Goal: Transaction & Acquisition: Purchase product/service

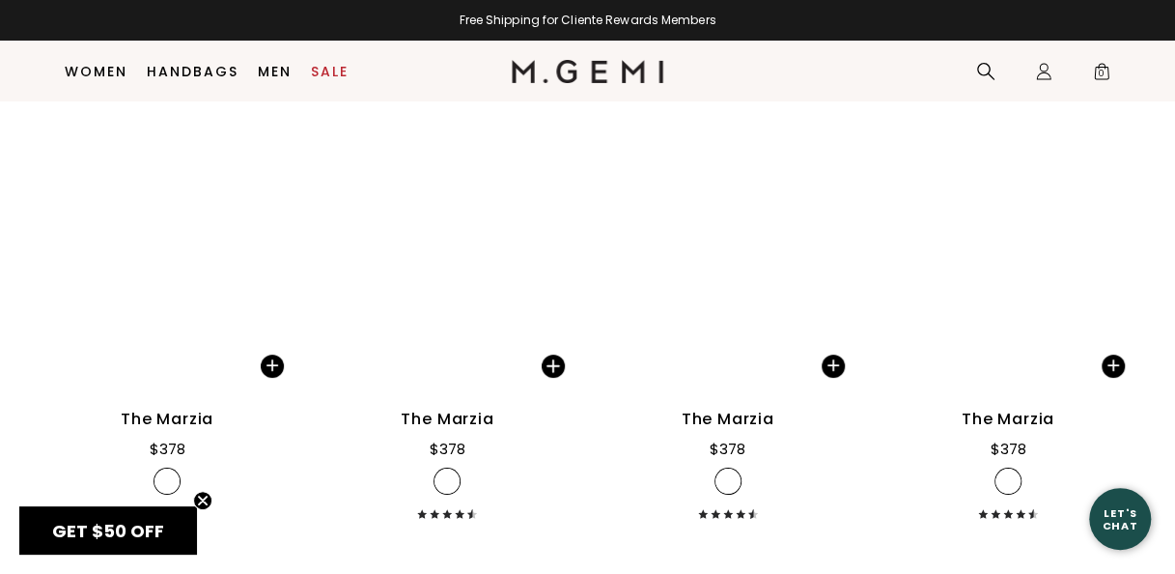
scroll to position [3361, 0]
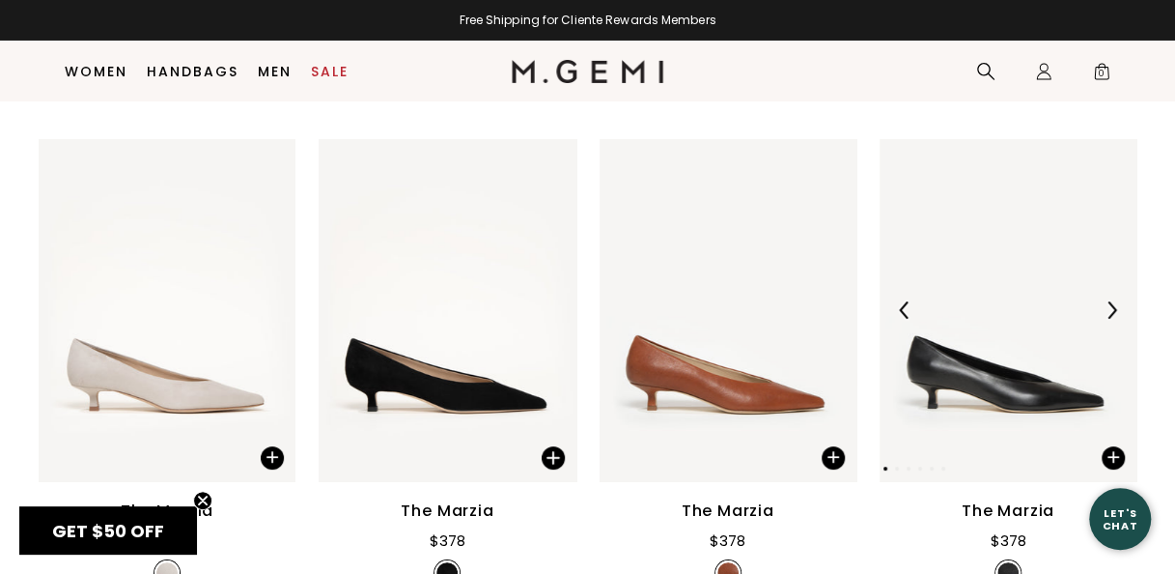
click at [983, 375] on img at bounding box center [1008, 310] width 257 height 343
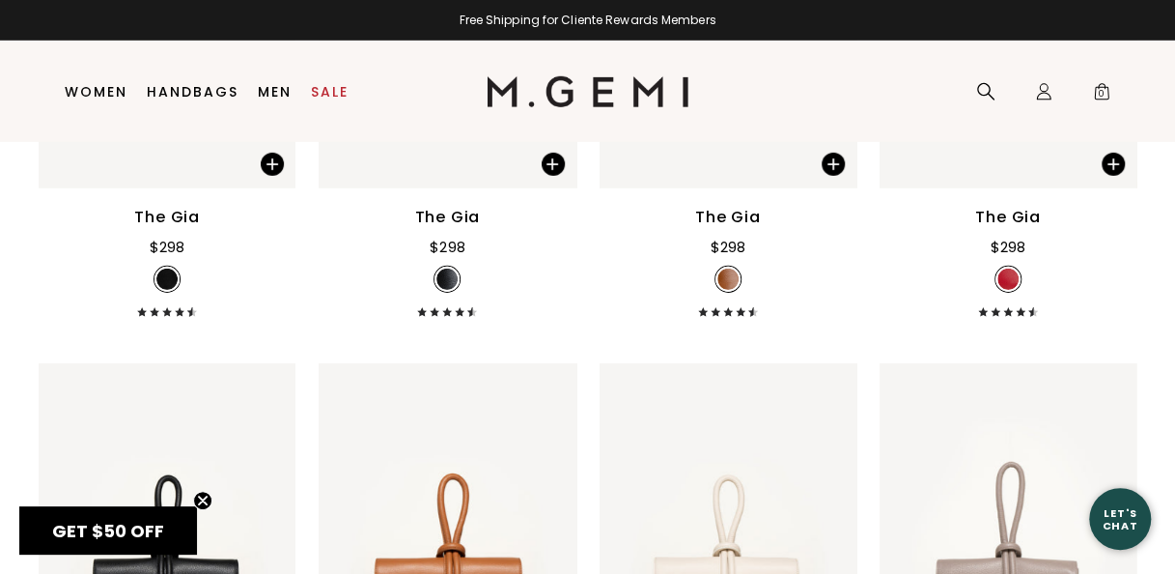
scroll to position [0, 0]
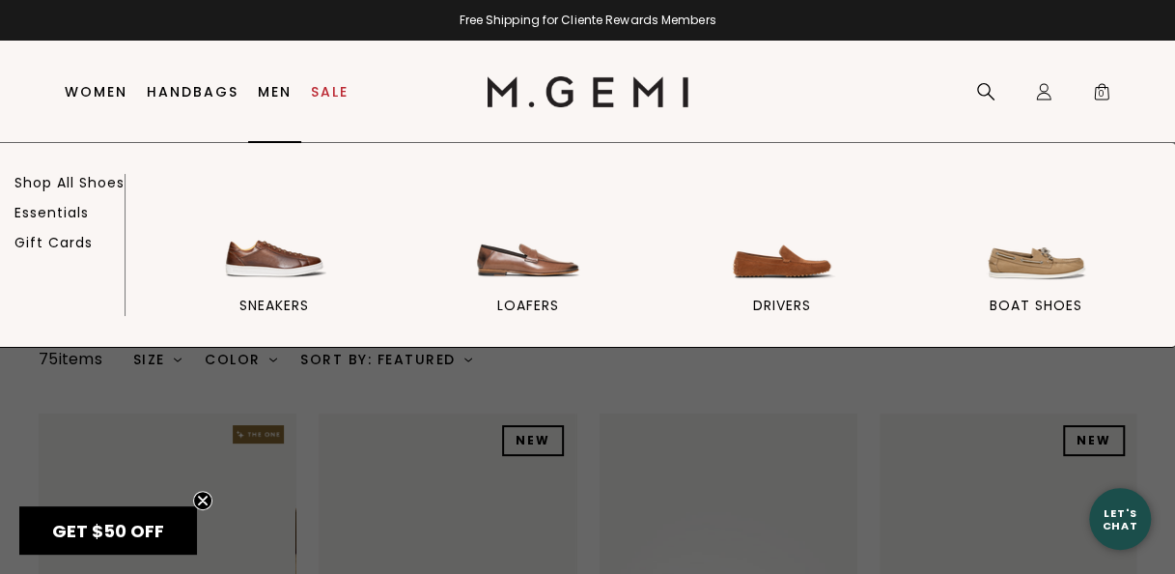
click at [272, 97] on link "Men" at bounding box center [275, 91] width 34 height 15
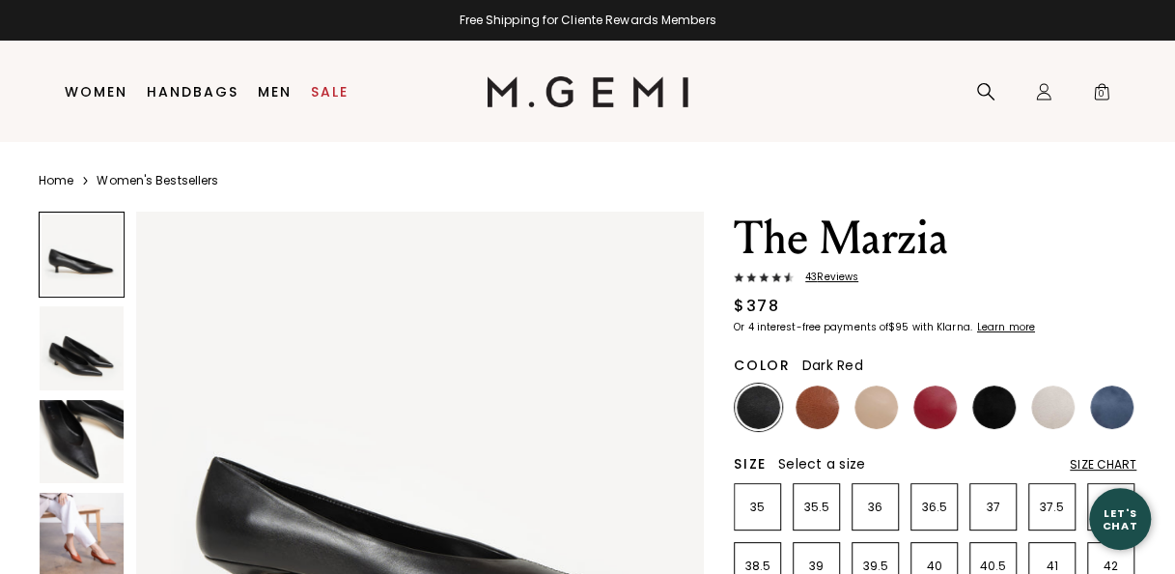
click at [948, 405] on img at bounding box center [935, 406] width 43 height 43
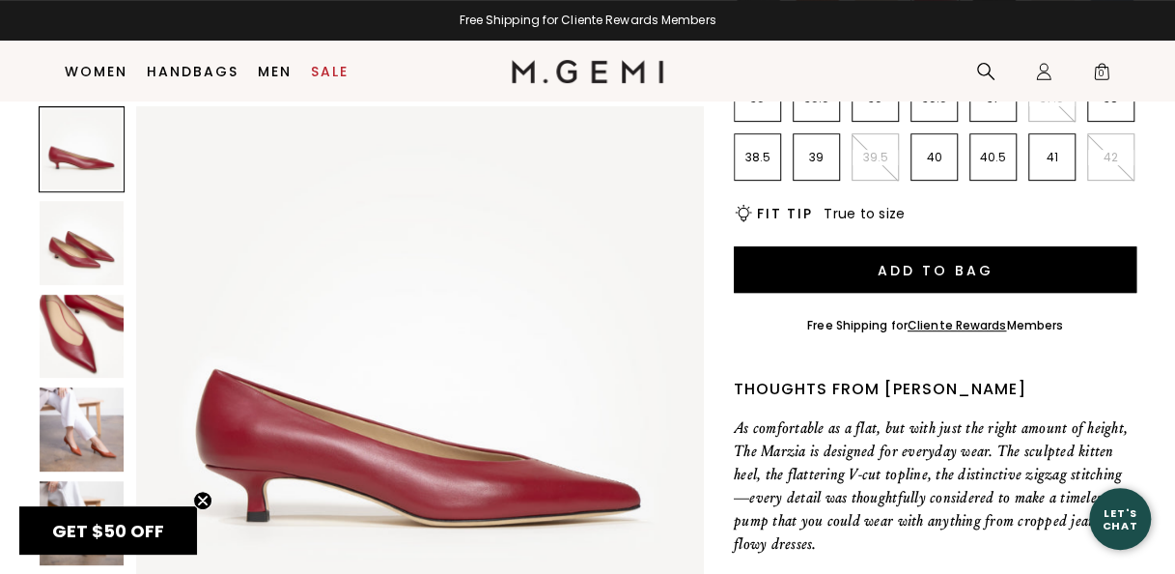
scroll to position [408, 0]
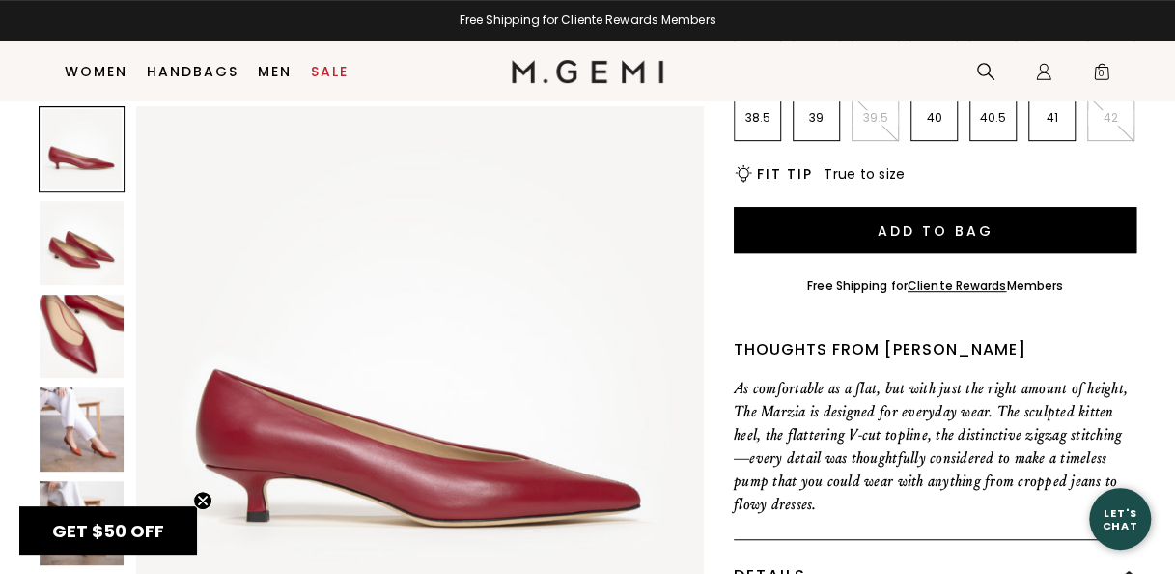
click at [108, 419] on img at bounding box center [82, 429] width 84 height 84
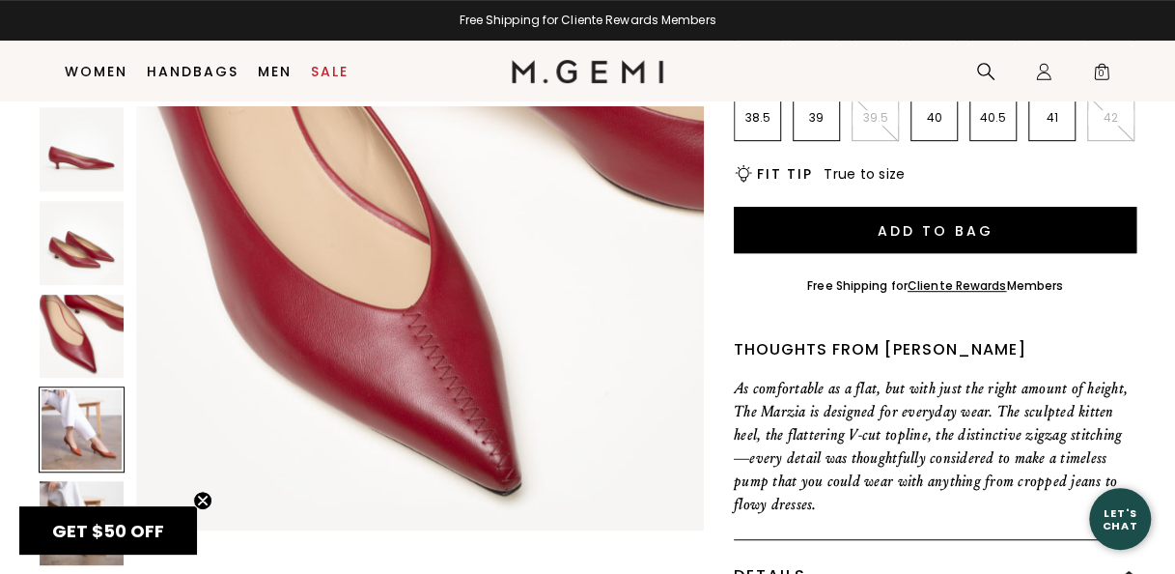
scroll to position [1717, 0]
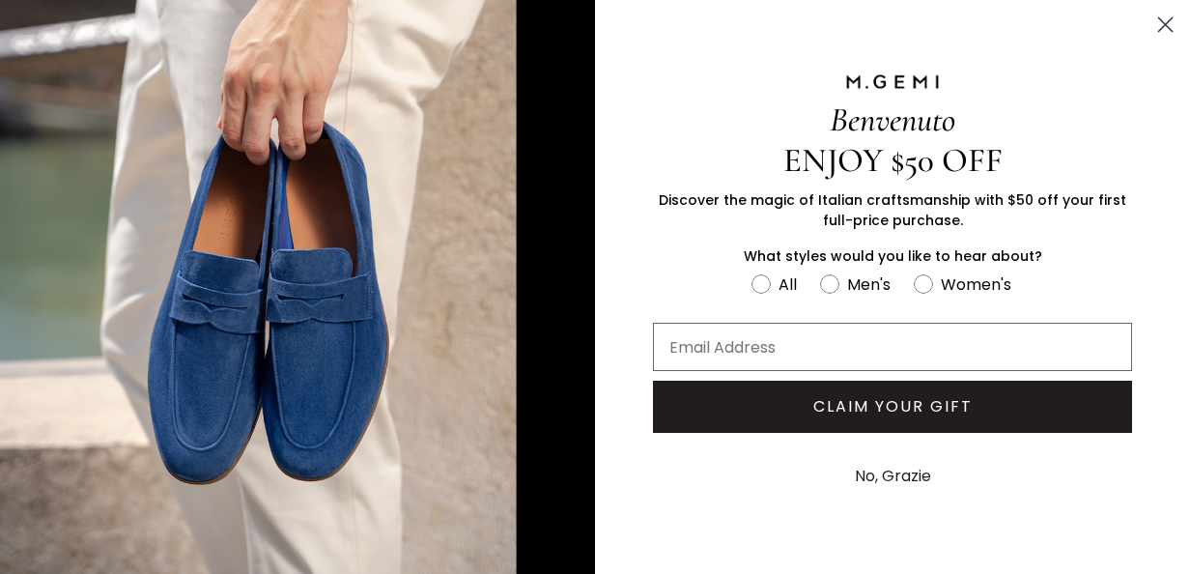
click at [1169, 24] on circle "Close dialog" at bounding box center [1165, 25] width 32 height 32
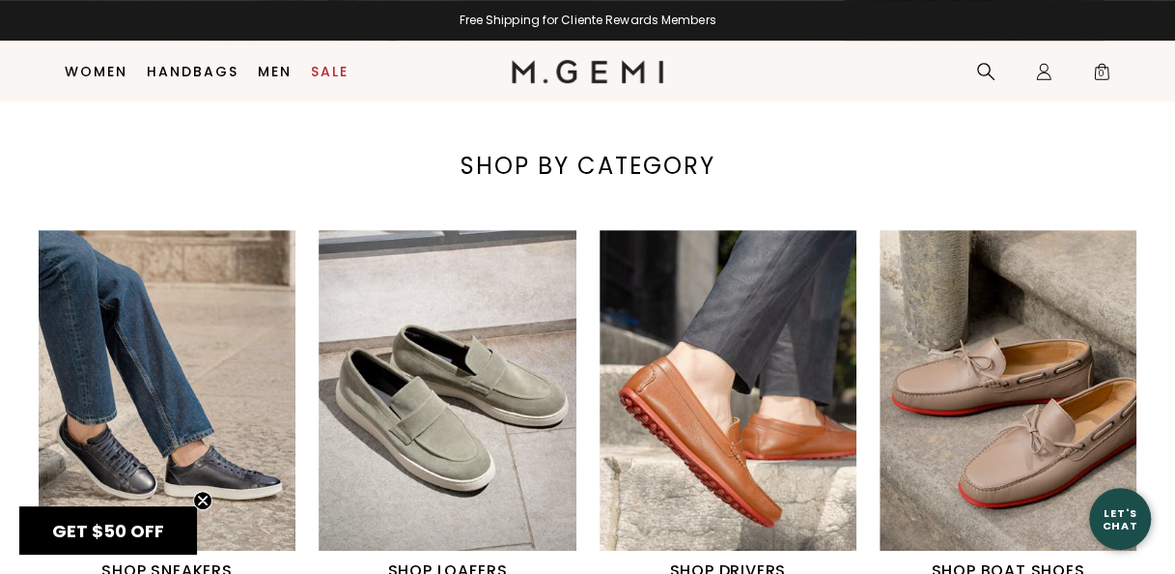
scroll to position [773, 0]
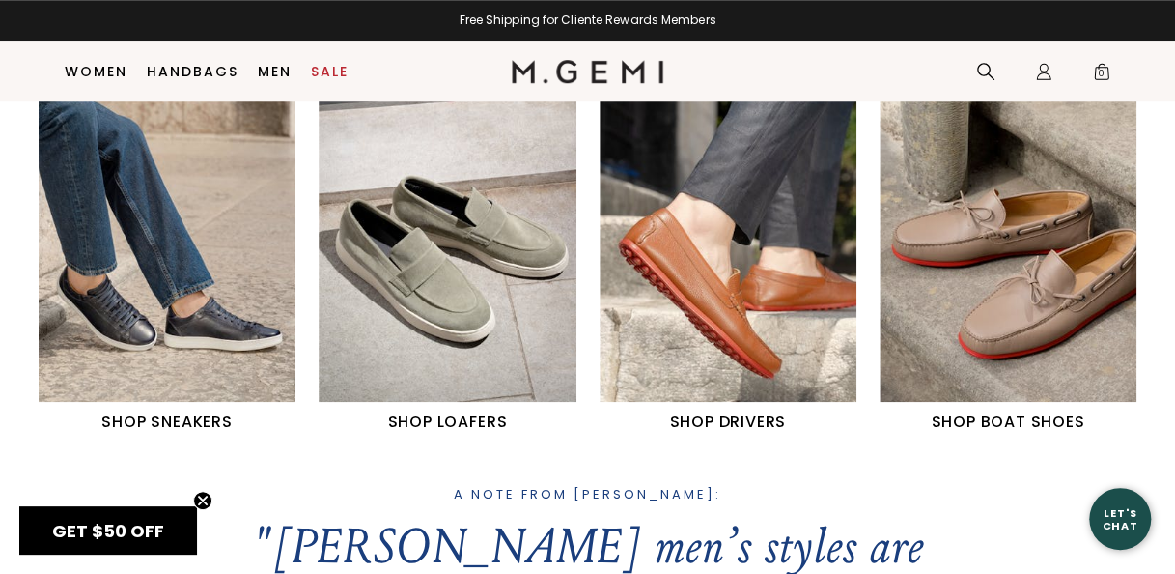
click at [164, 301] on img "1 / 4" at bounding box center [167, 242] width 257 height 322
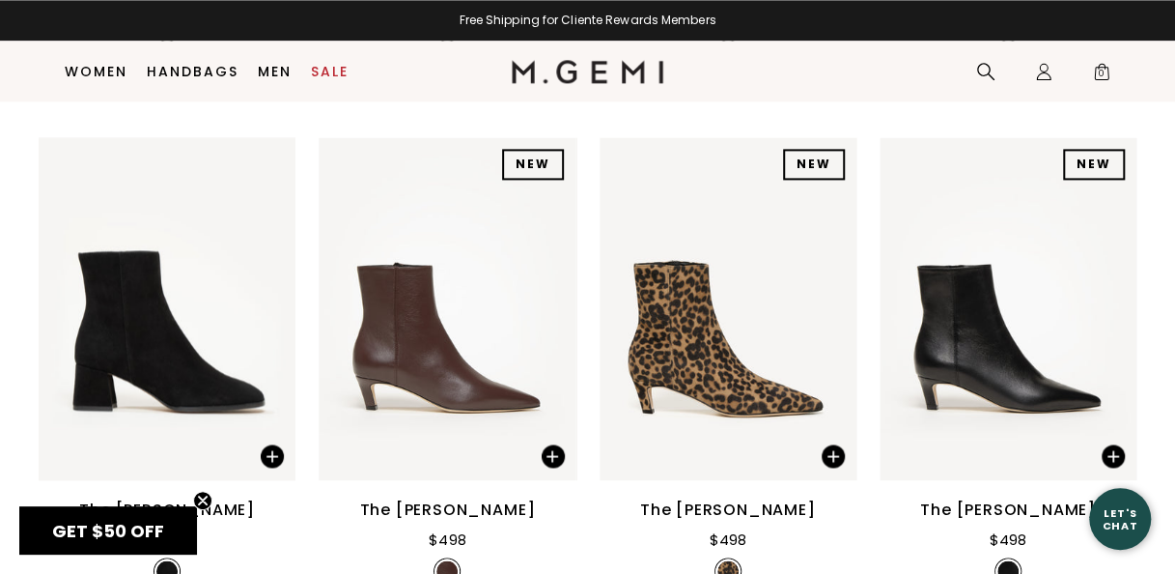
scroll to position [1257, 0]
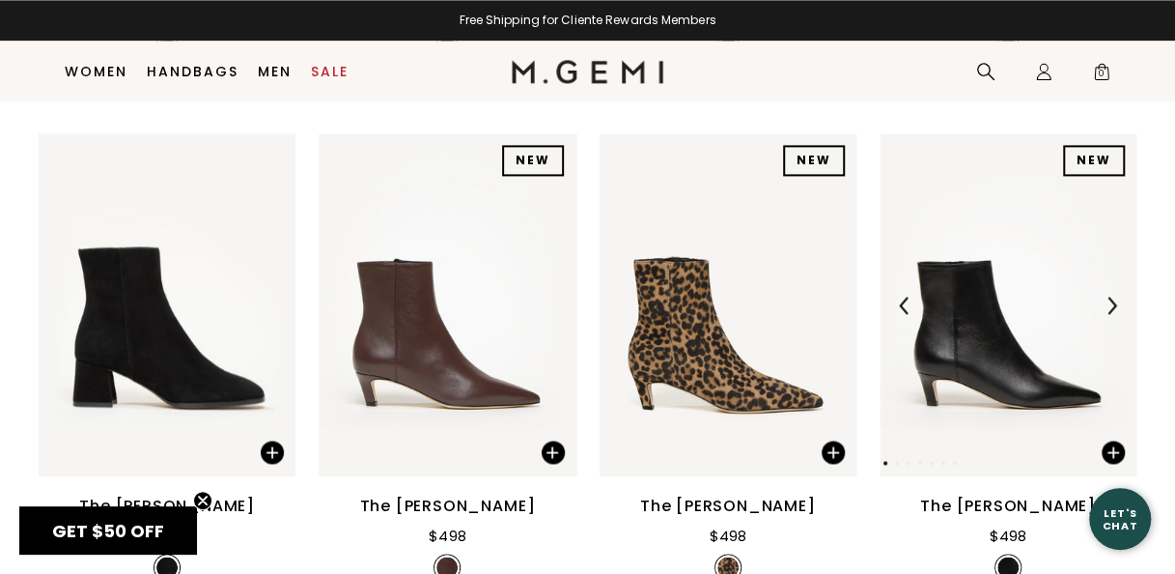
click at [1016, 371] on img at bounding box center [1008, 304] width 257 height 343
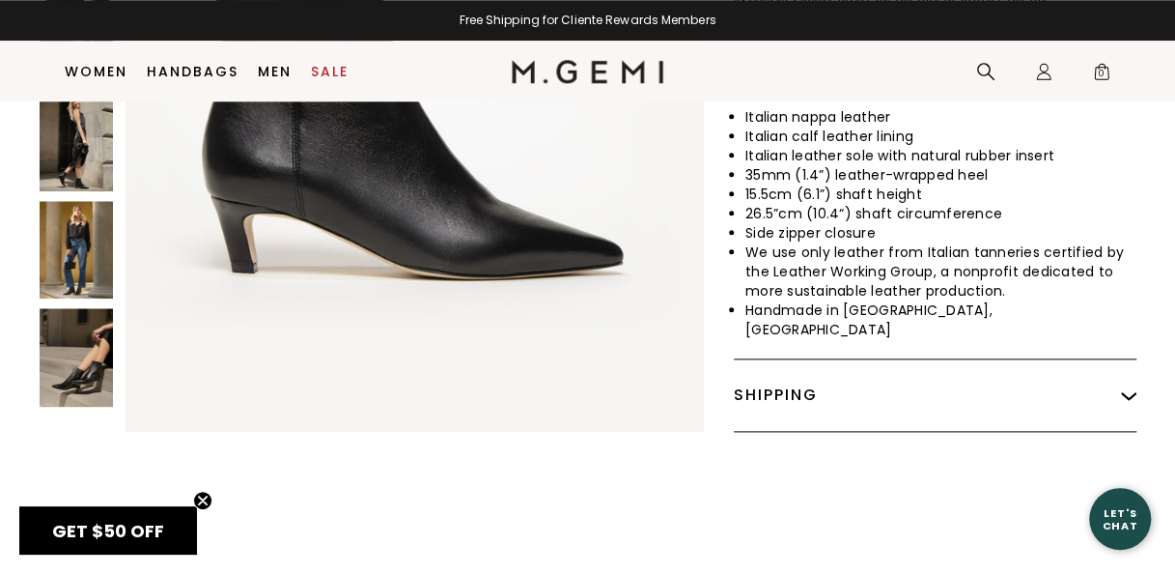
scroll to position [799, 0]
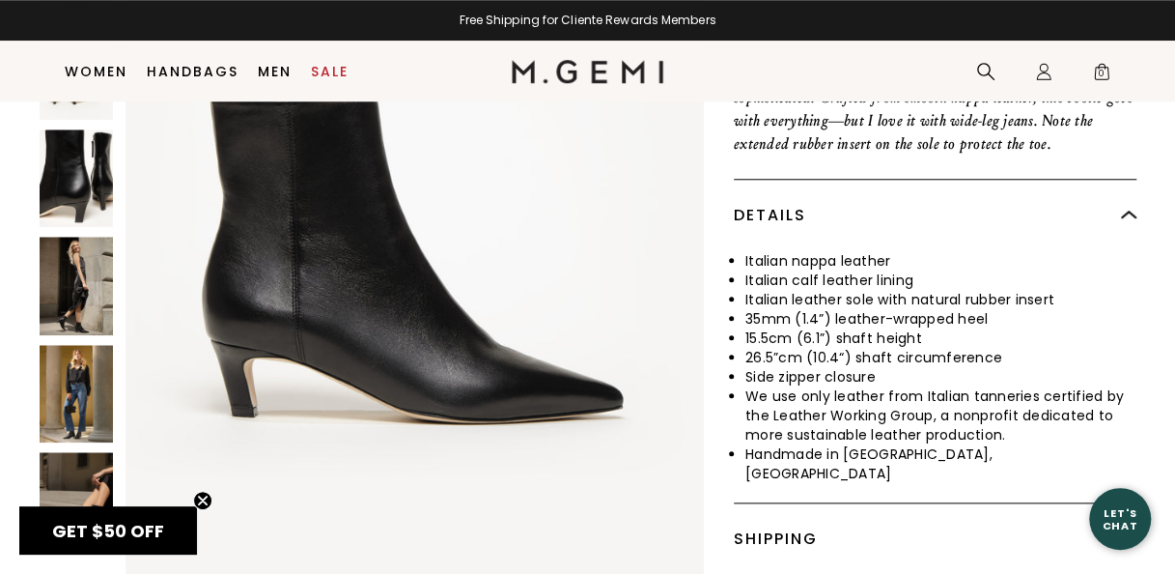
click at [76, 353] on img at bounding box center [76, 394] width 73 height 99
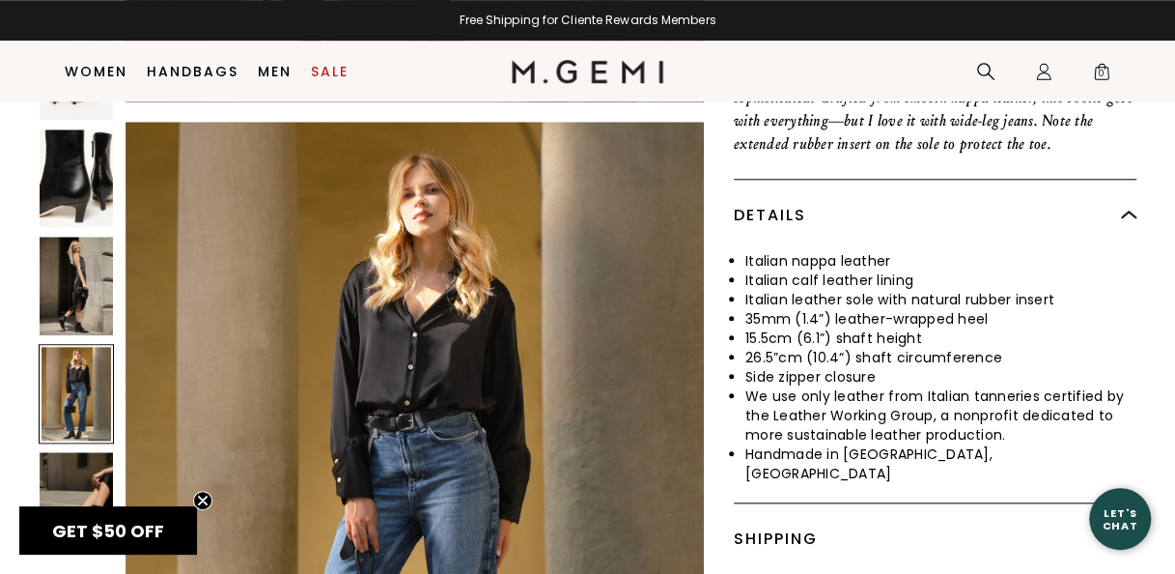
scroll to position [3852, 0]
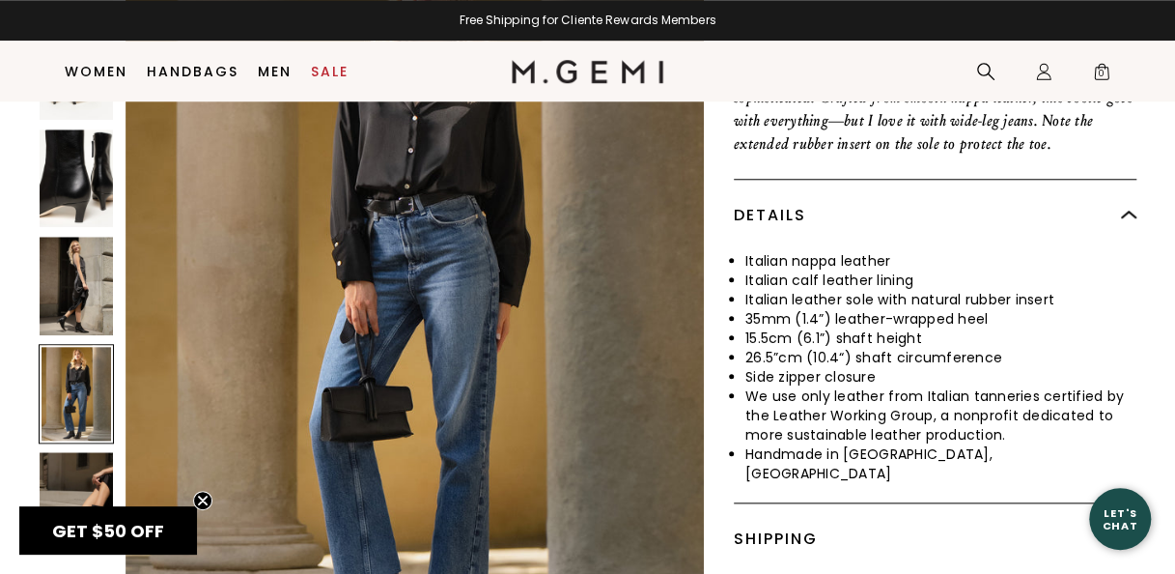
click at [87, 465] on img at bounding box center [76, 501] width 73 height 99
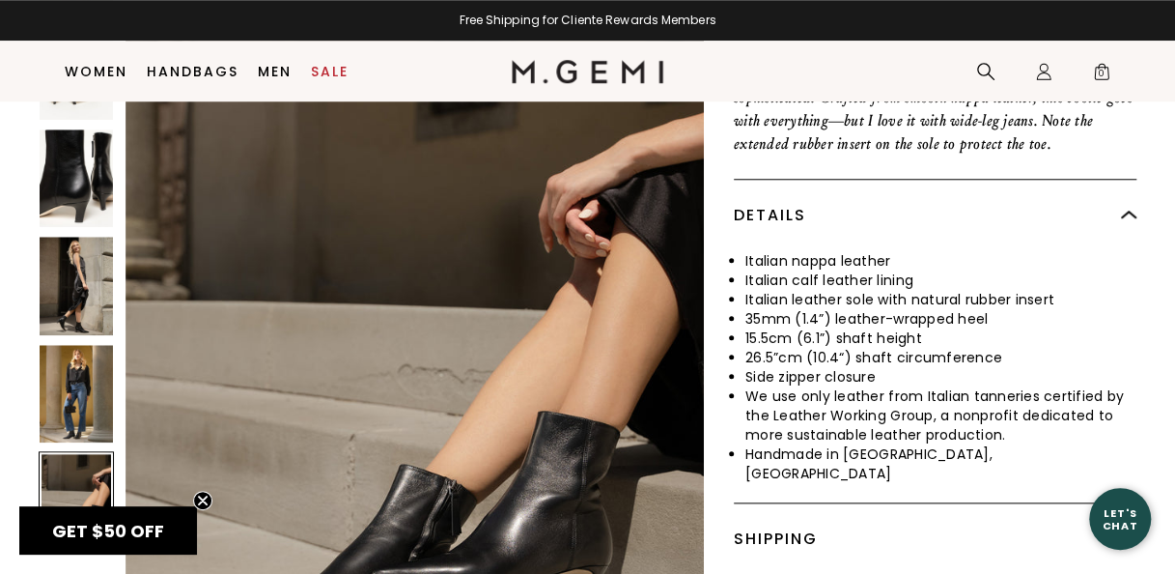
scroll to position [4621, 0]
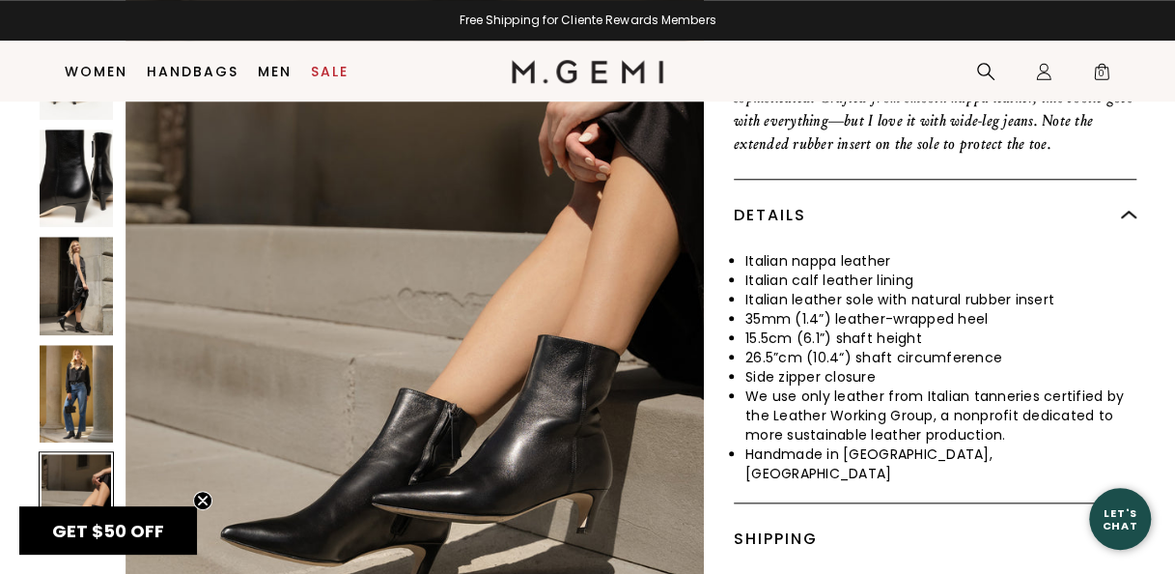
click at [75, 366] on img at bounding box center [76, 394] width 73 height 99
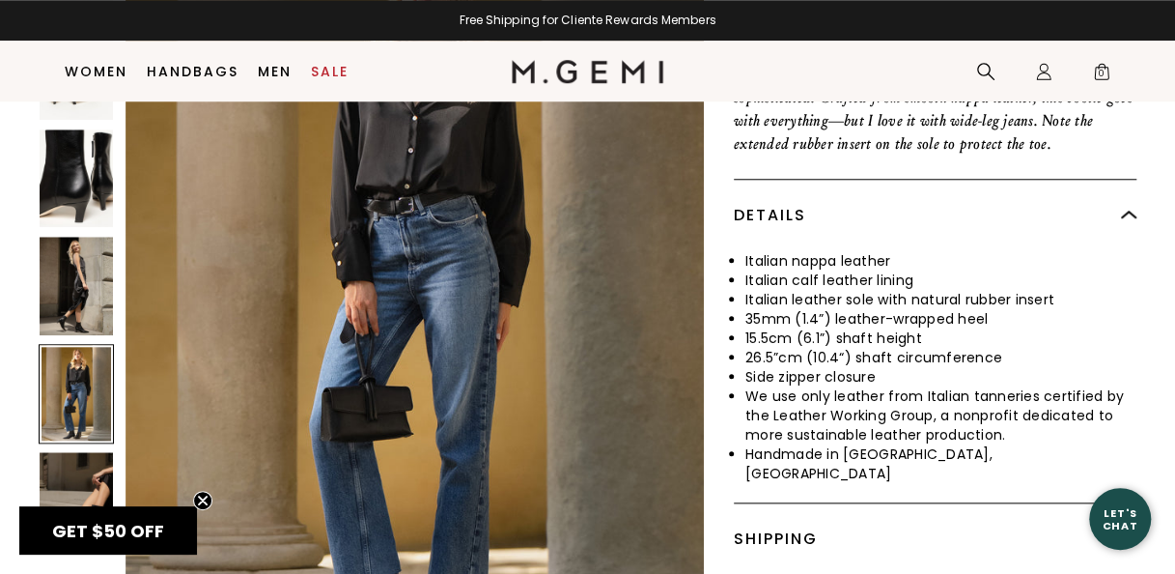
click at [68, 251] on img at bounding box center [76, 286] width 73 height 99
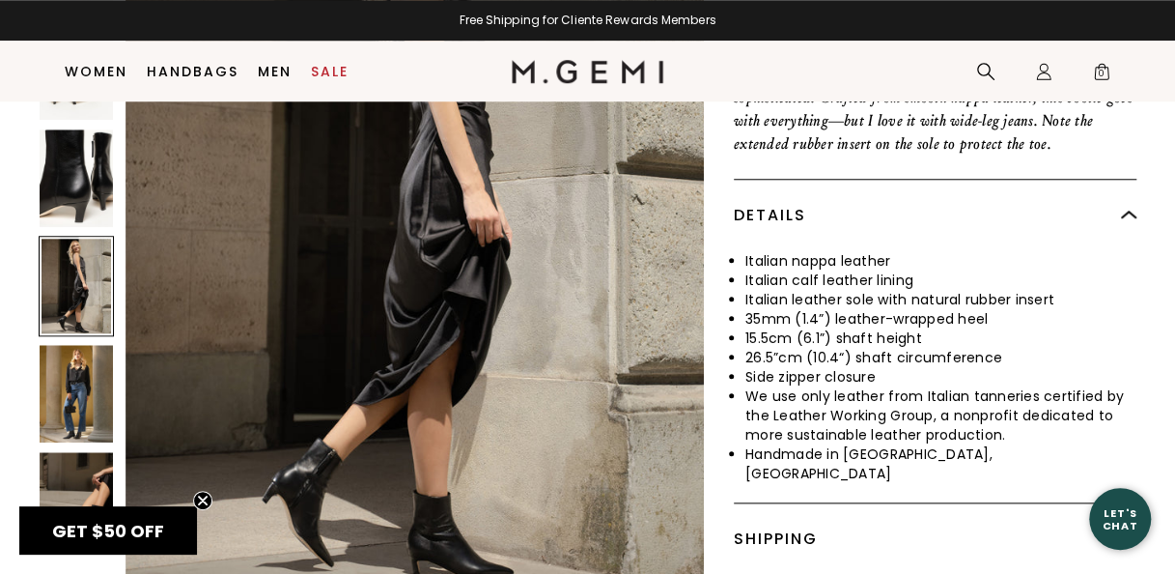
scroll to position [3081, 0]
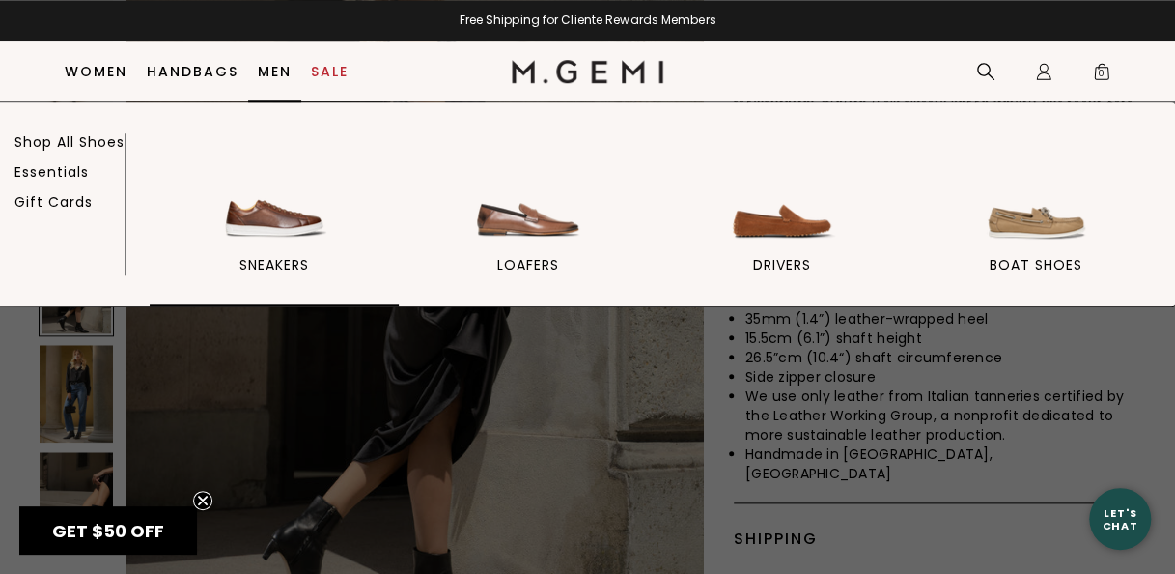
click at [275, 217] on img at bounding box center [274, 192] width 108 height 108
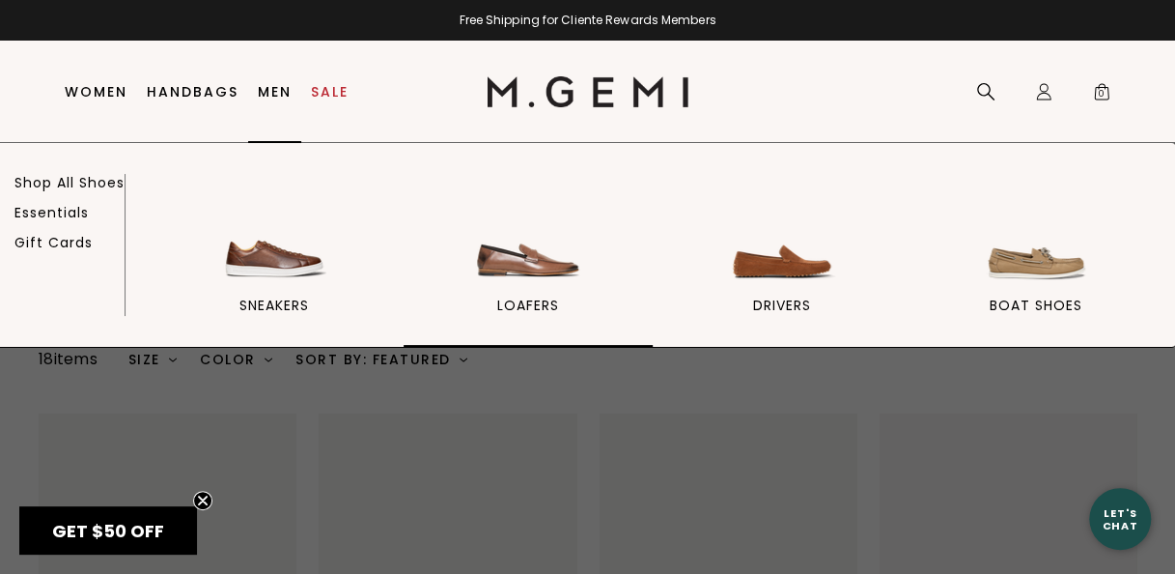
click at [508, 268] on img at bounding box center [528, 233] width 108 height 108
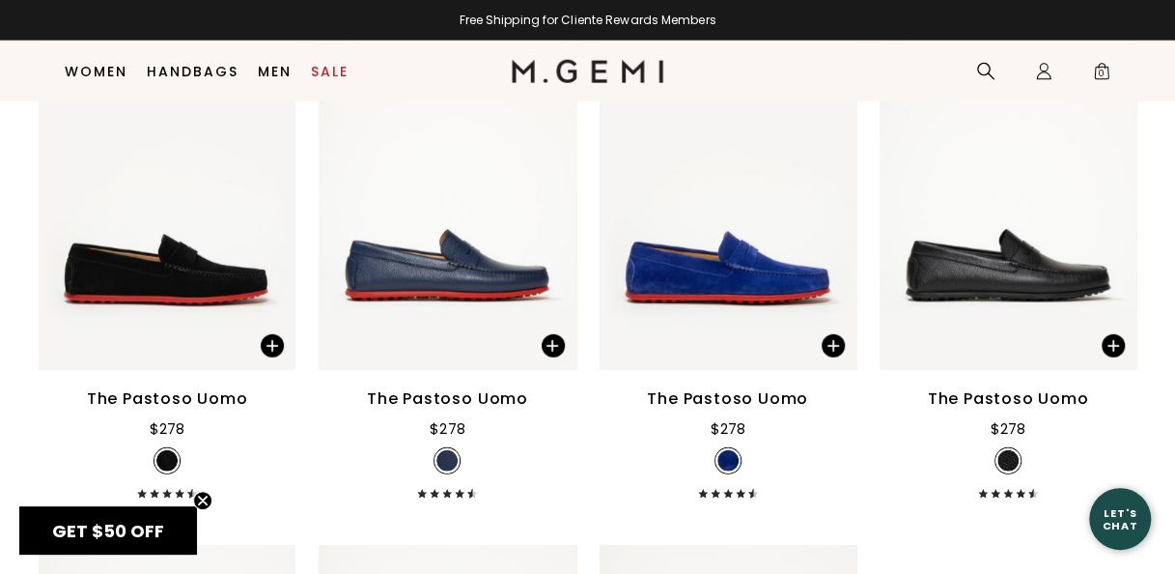
scroll to position [2334, 0]
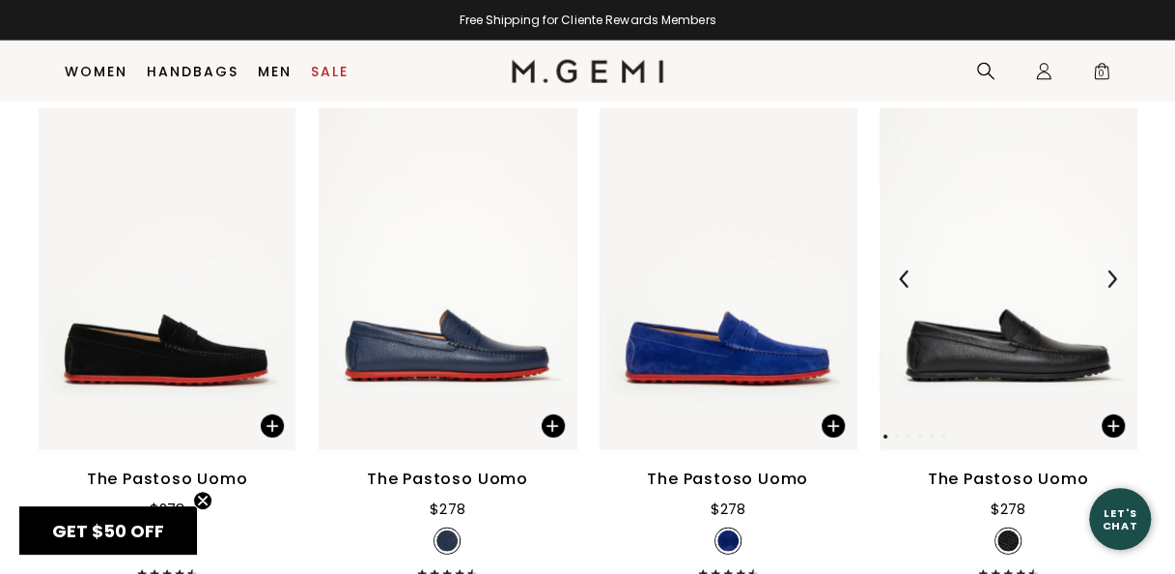
click at [1030, 371] on img at bounding box center [1008, 279] width 257 height 343
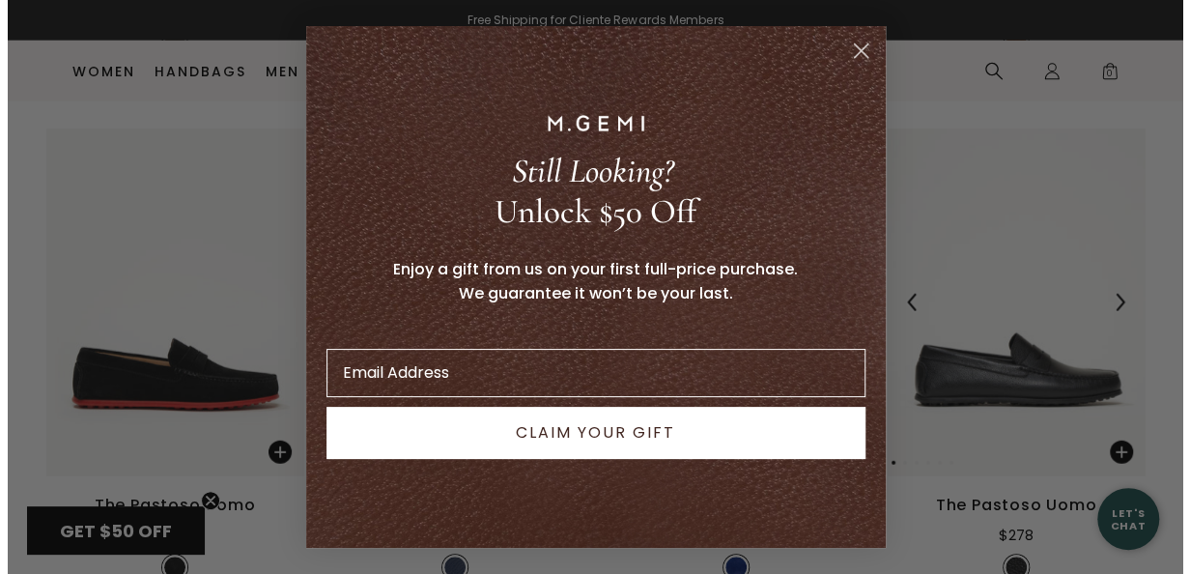
scroll to position [2355, 0]
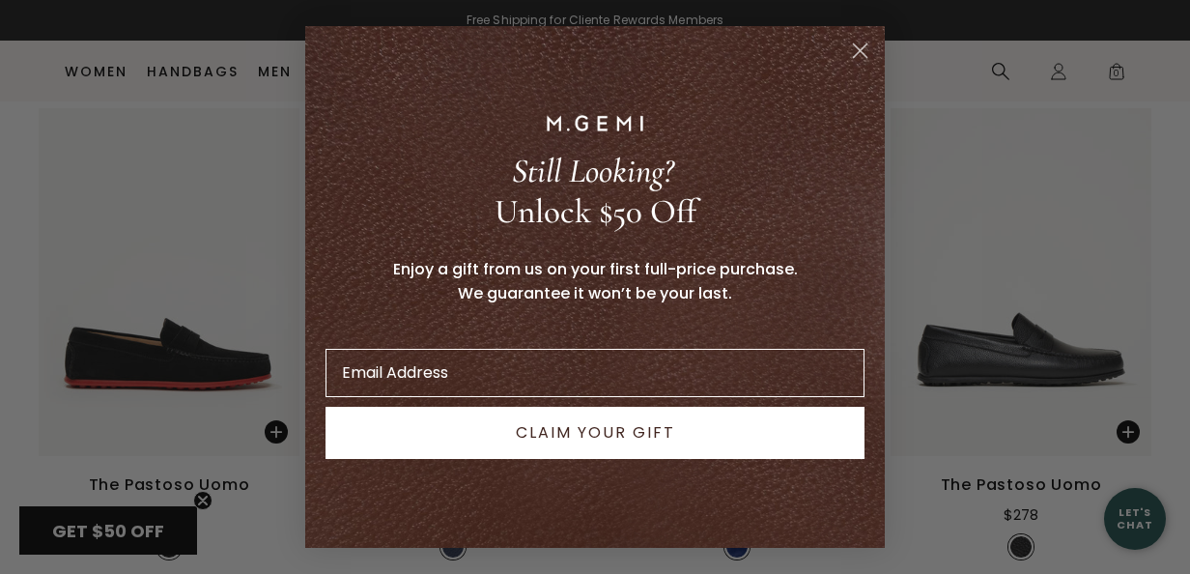
click at [850, 48] on circle "Close dialog" at bounding box center [860, 51] width 32 height 32
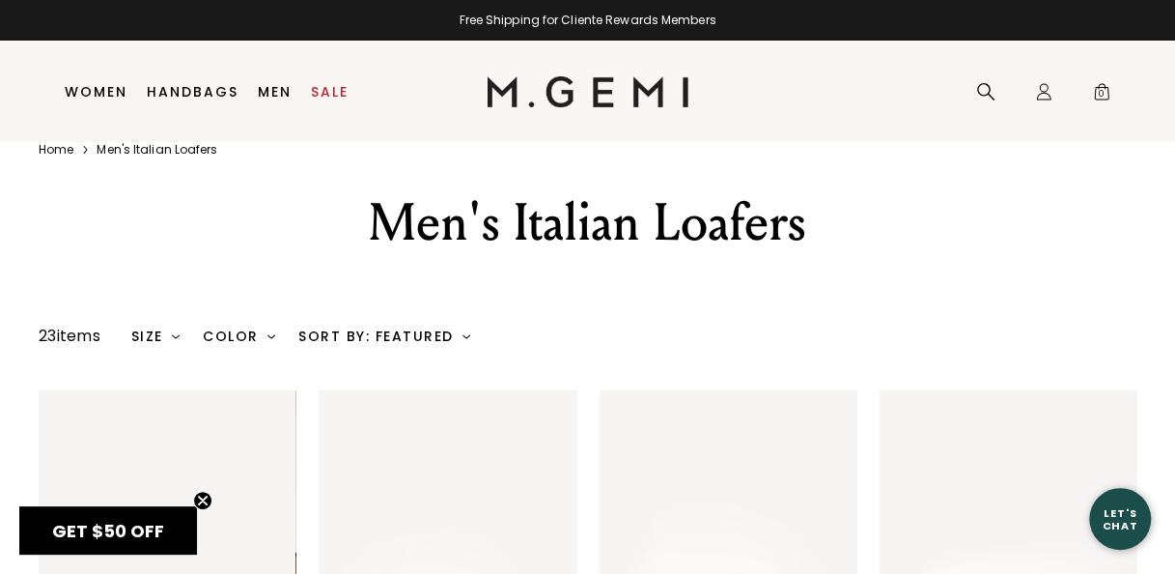
scroll to position [0, 0]
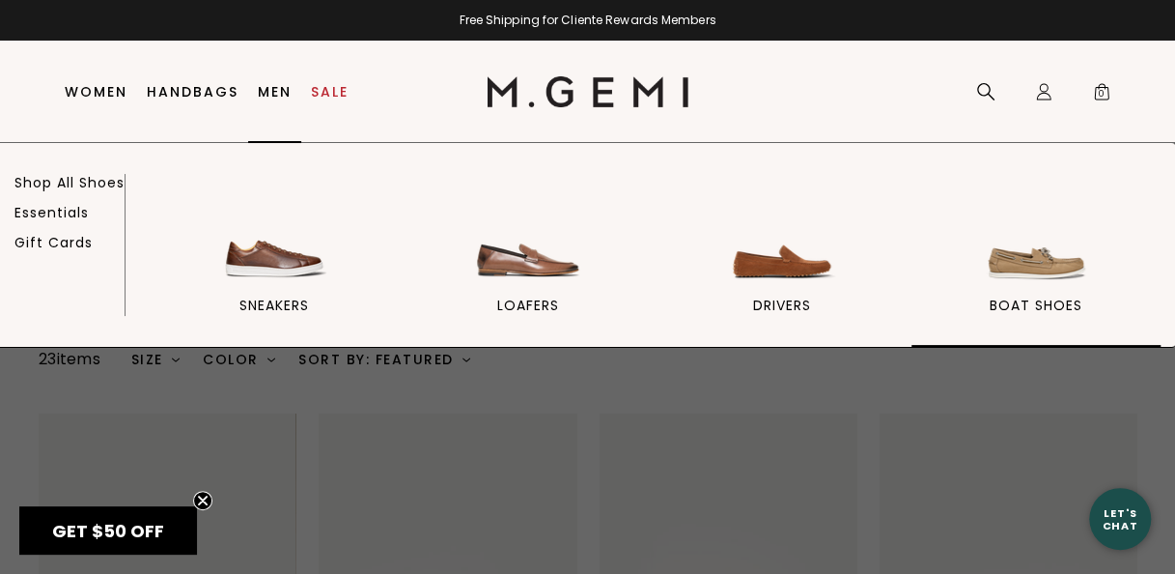
click at [1030, 292] on link "Boat Shoes" at bounding box center [1036, 263] width 249 height 168
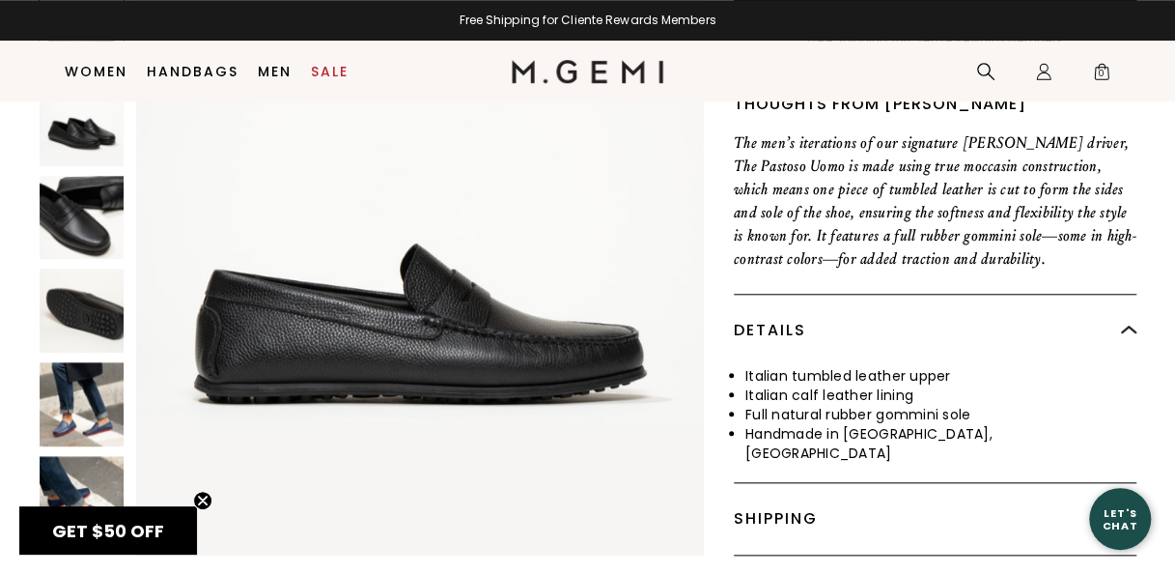
scroll to position [716, 0]
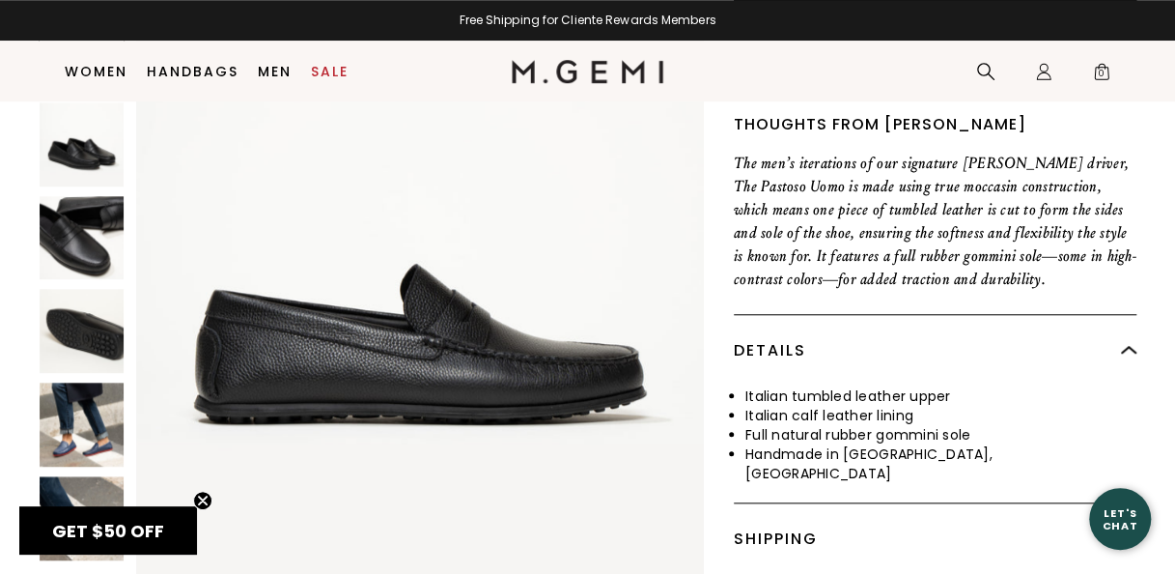
click at [68, 411] on img at bounding box center [82, 424] width 84 height 84
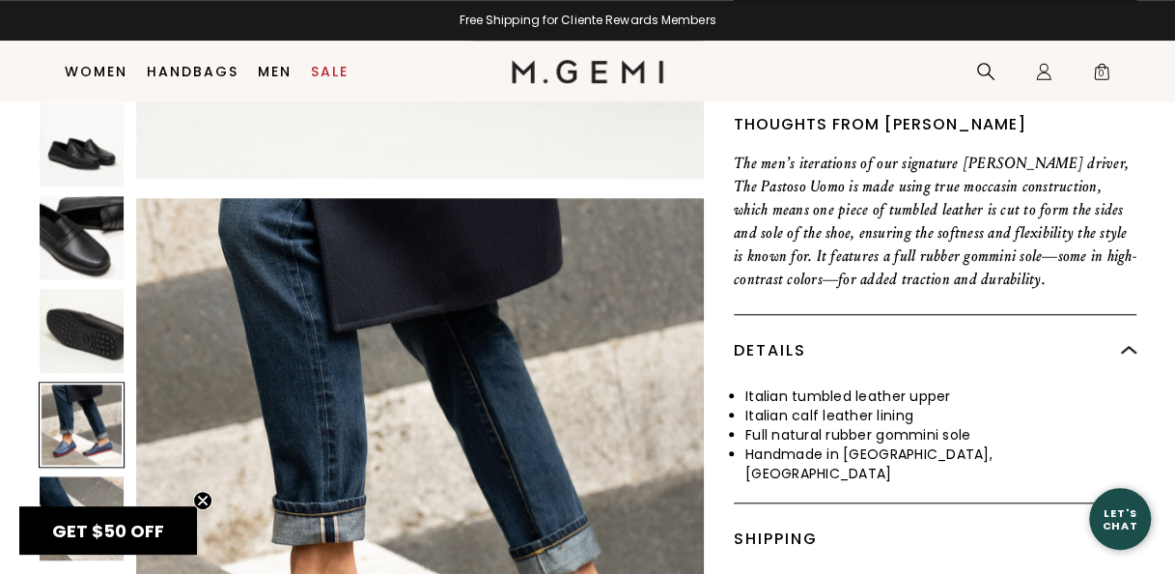
scroll to position [2289, 0]
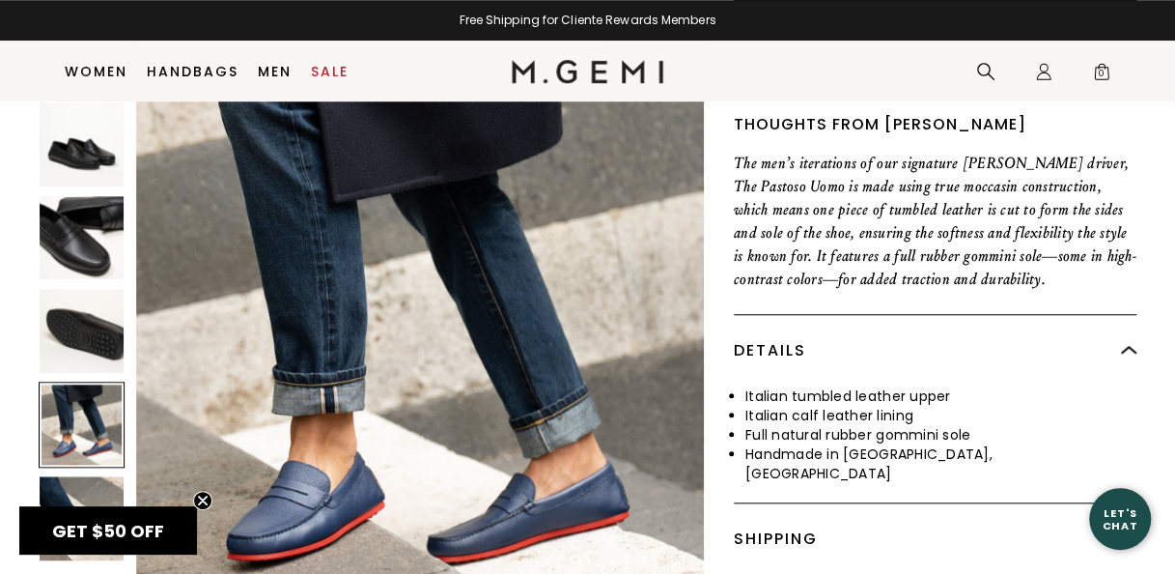
click at [77, 489] on img at bounding box center [82, 518] width 84 height 84
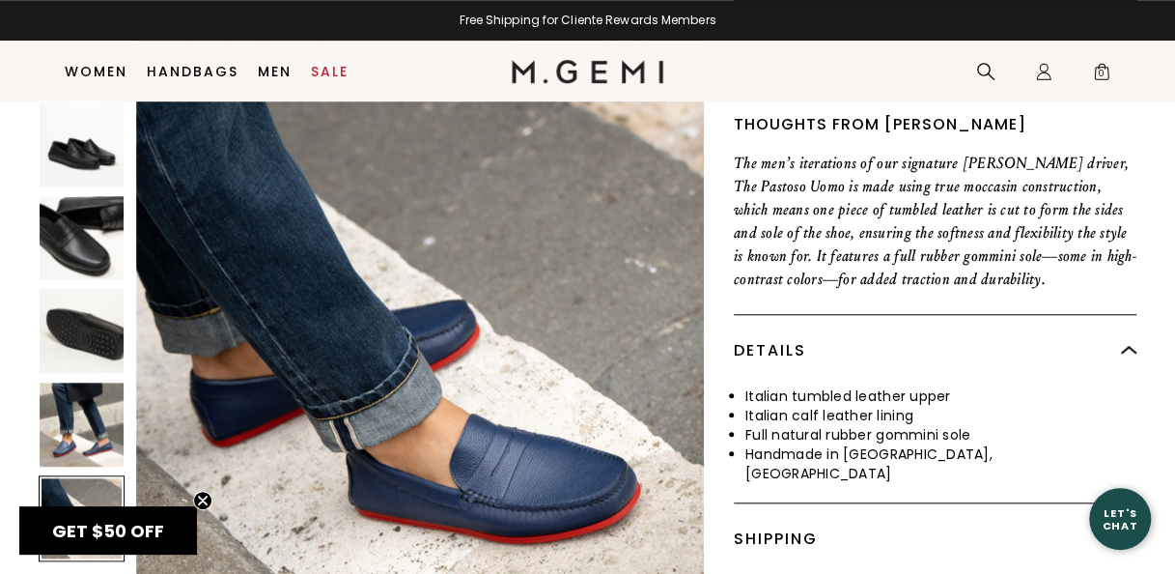
scroll to position [2862, 0]
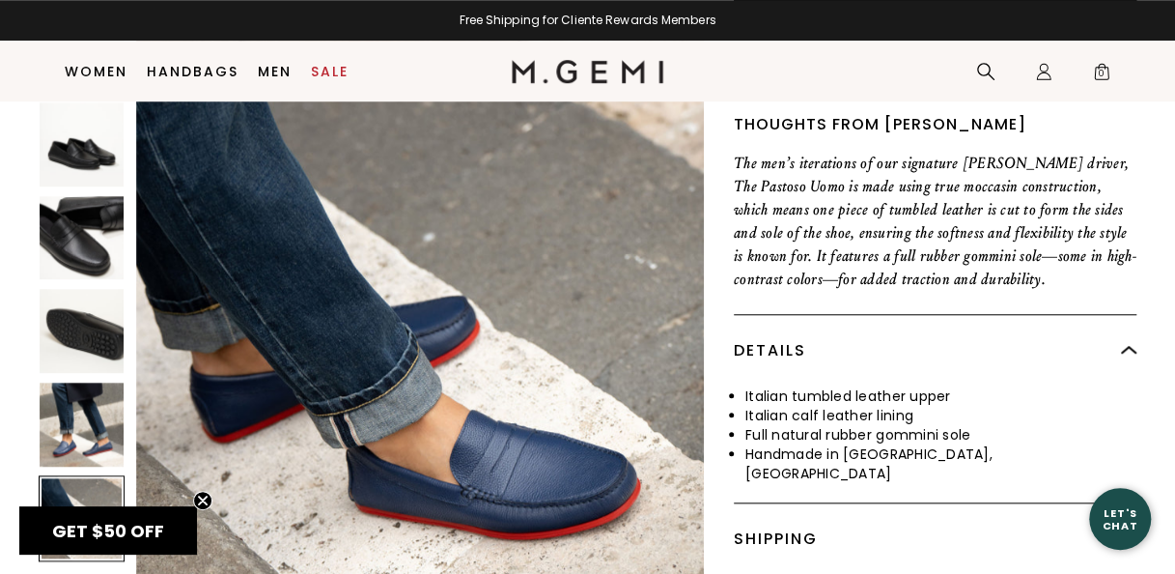
click at [99, 252] on img at bounding box center [82, 238] width 84 height 84
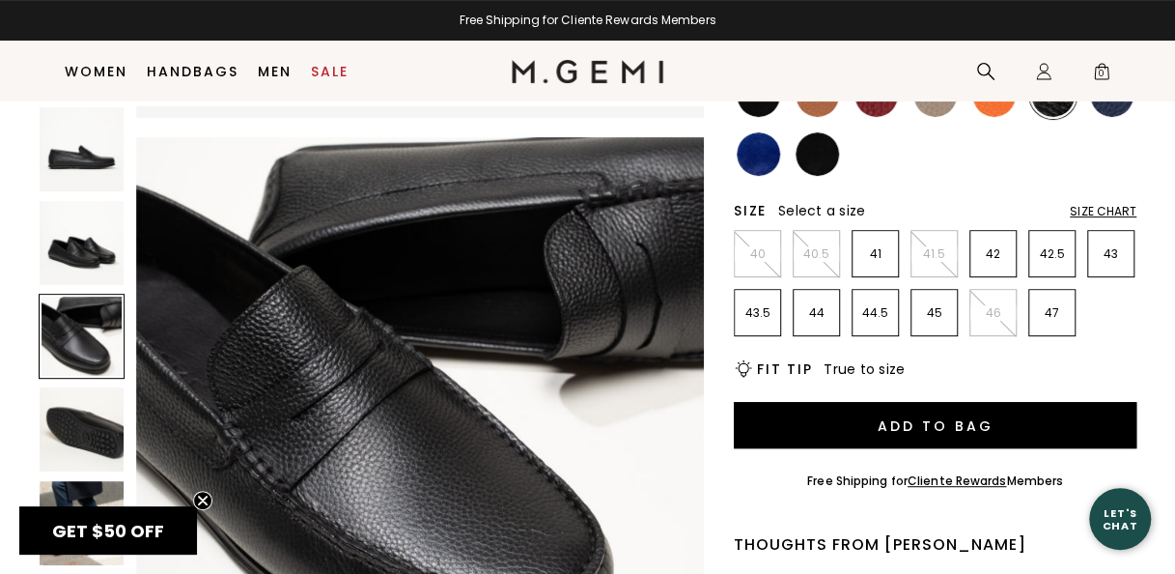
scroll to position [109, 0]
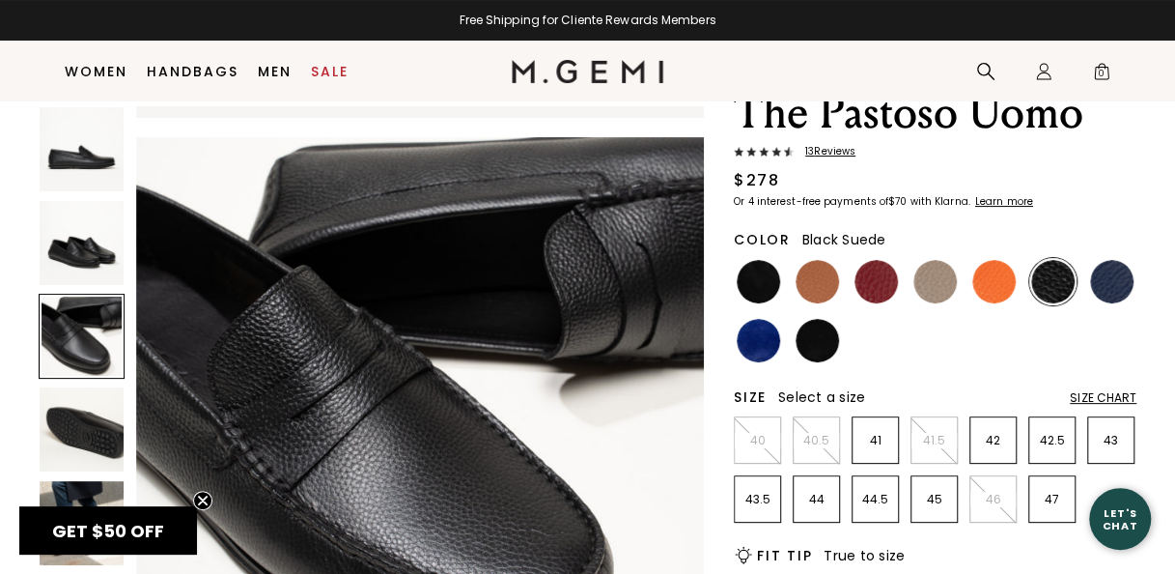
click at [820, 349] on img at bounding box center [817, 340] width 43 height 43
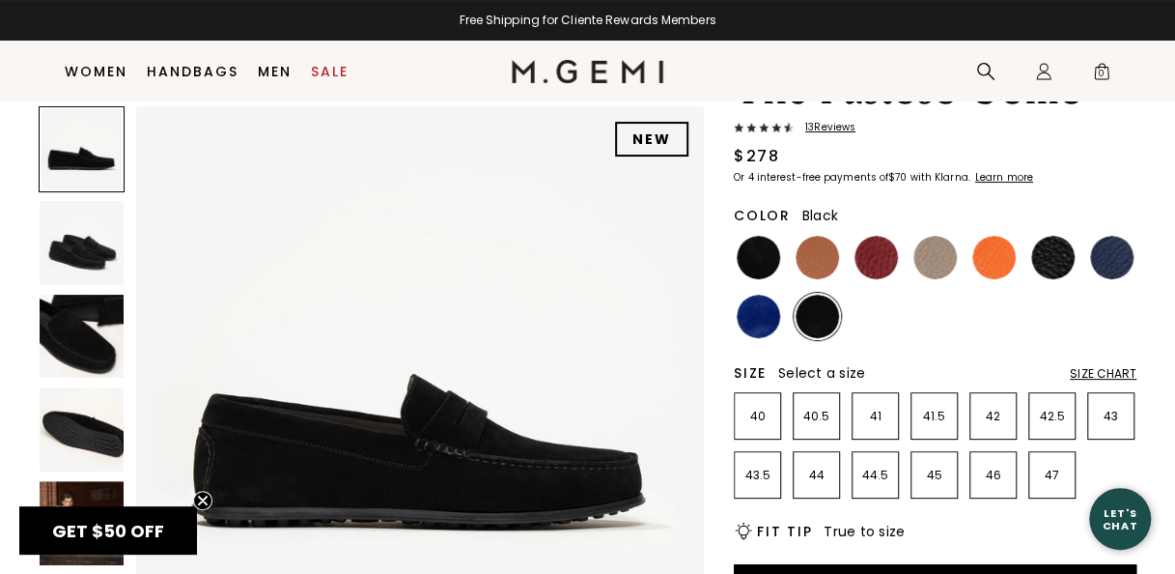
click at [753, 255] on img at bounding box center [758, 257] width 43 height 43
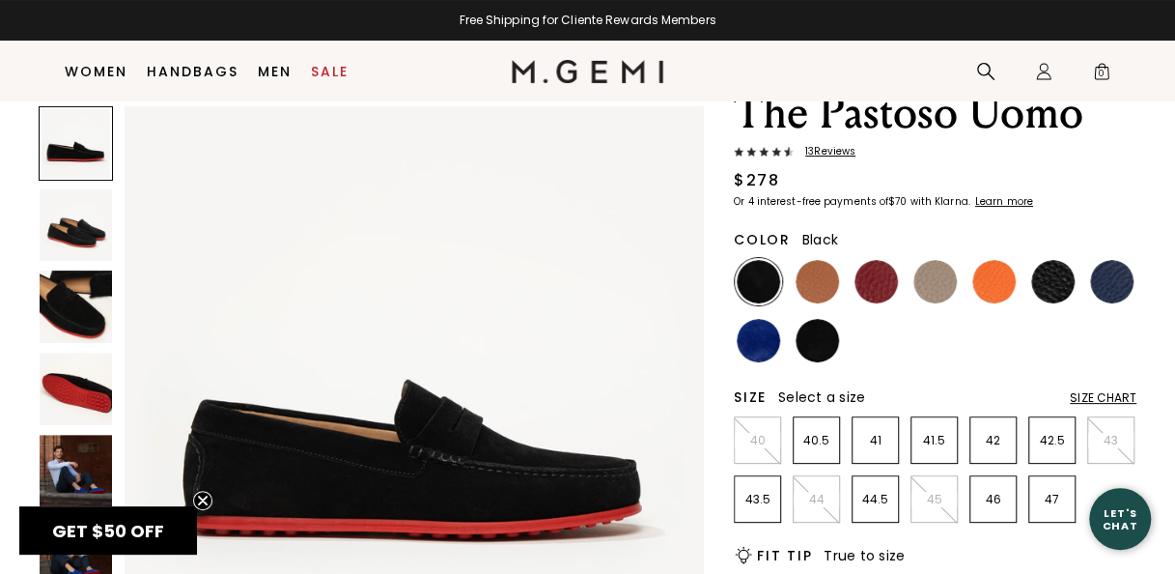
click at [1059, 279] on img at bounding box center [1052, 281] width 43 height 43
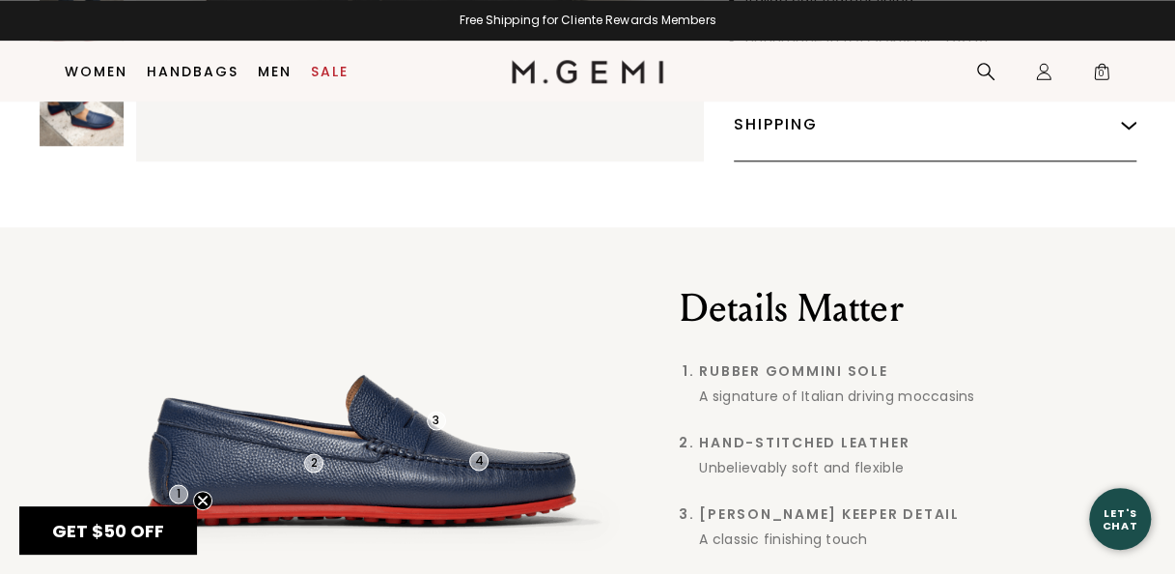
scroll to position [842, 0]
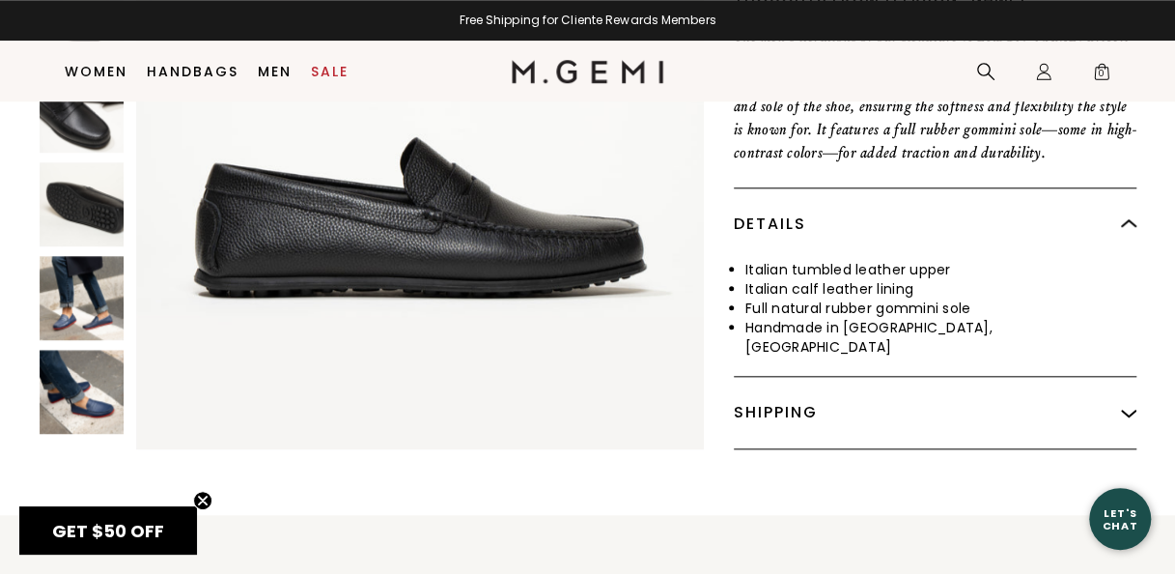
click at [82, 292] on img at bounding box center [82, 298] width 84 height 84
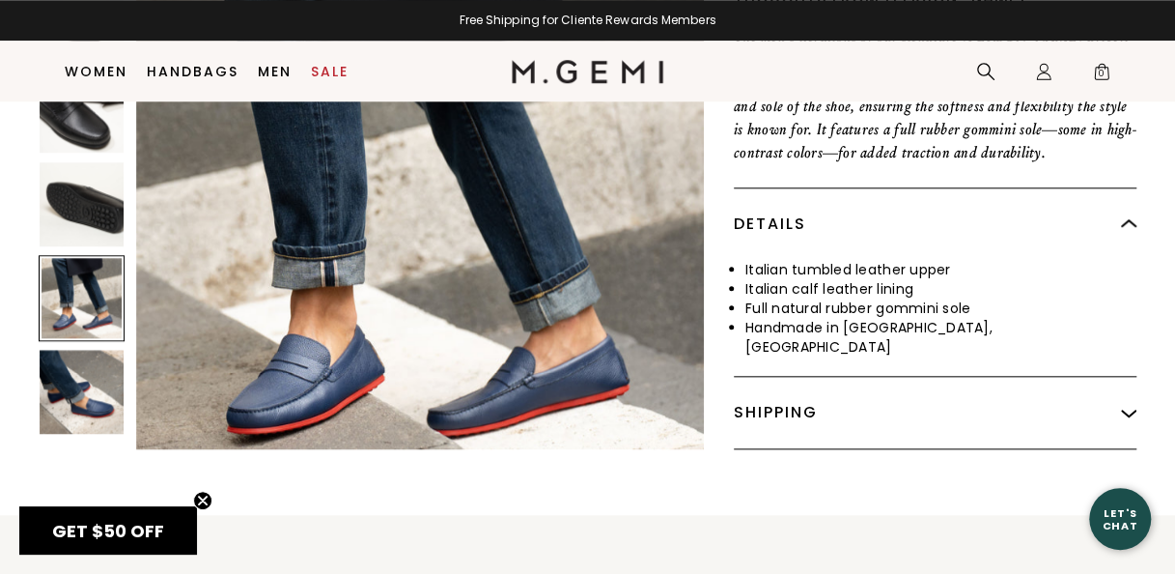
click at [81, 197] on img at bounding box center [82, 204] width 84 height 84
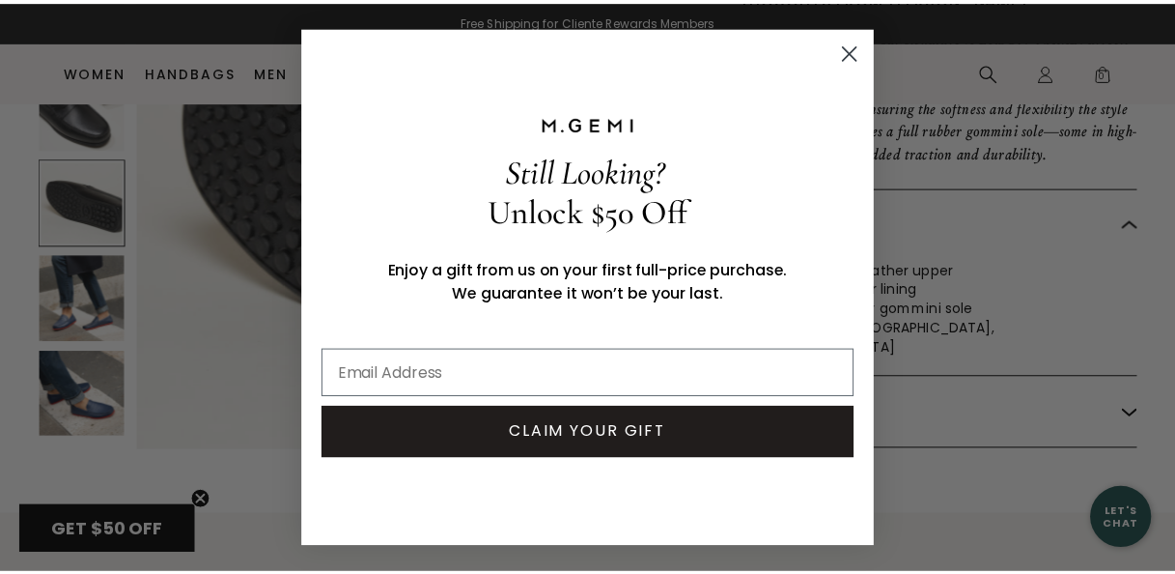
scroll to position [1755, 0]
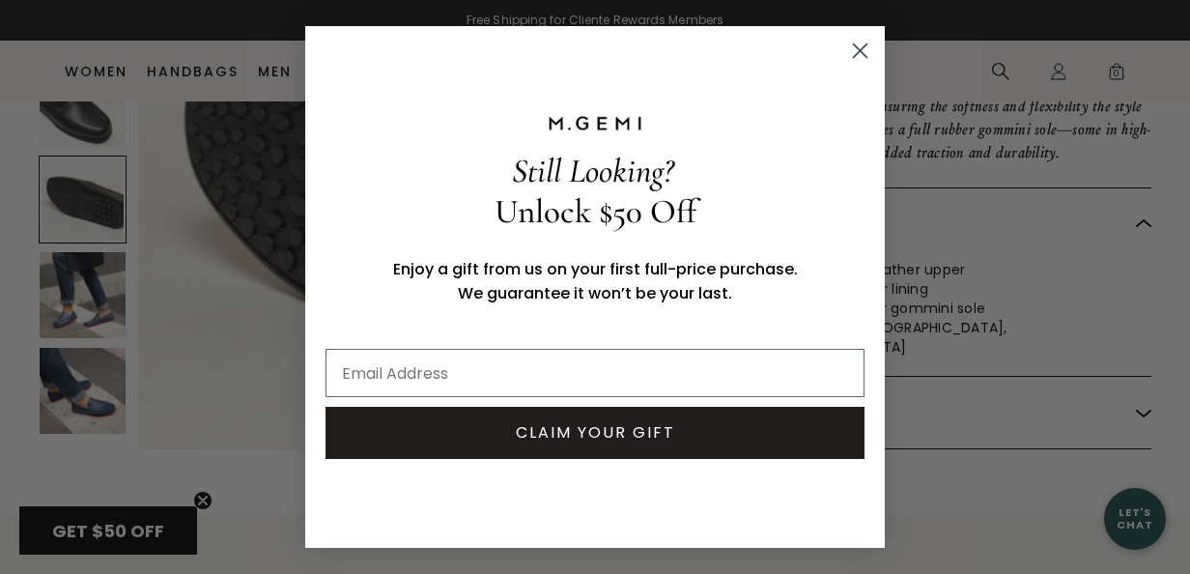
click at [867, 49] on circle "Close dialog" at bounding box center [860, 51] width 32 height 32
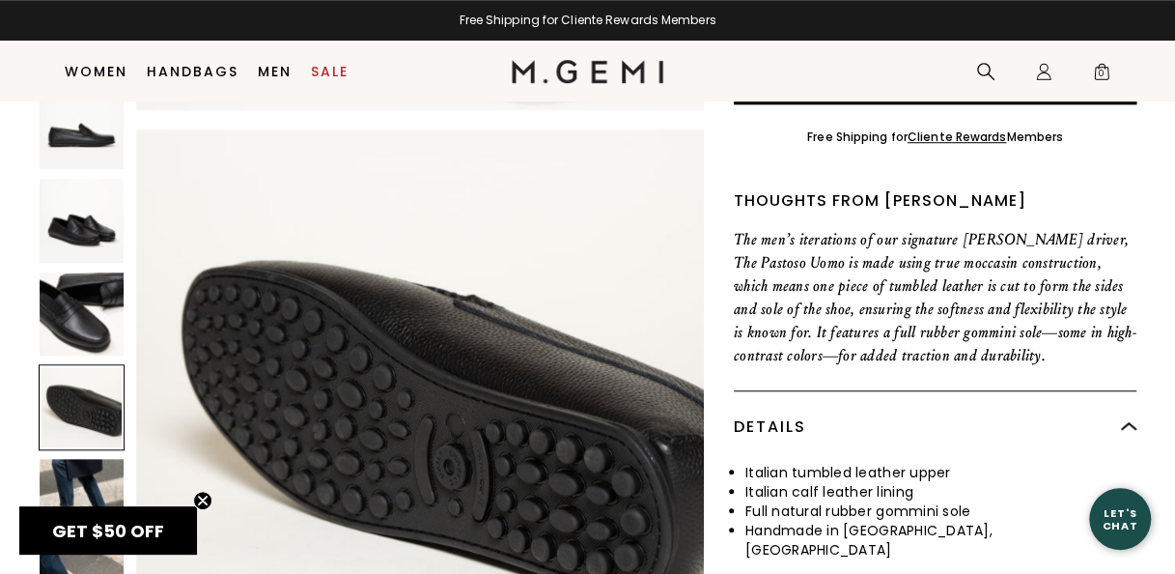
scroll to position [599, 0]
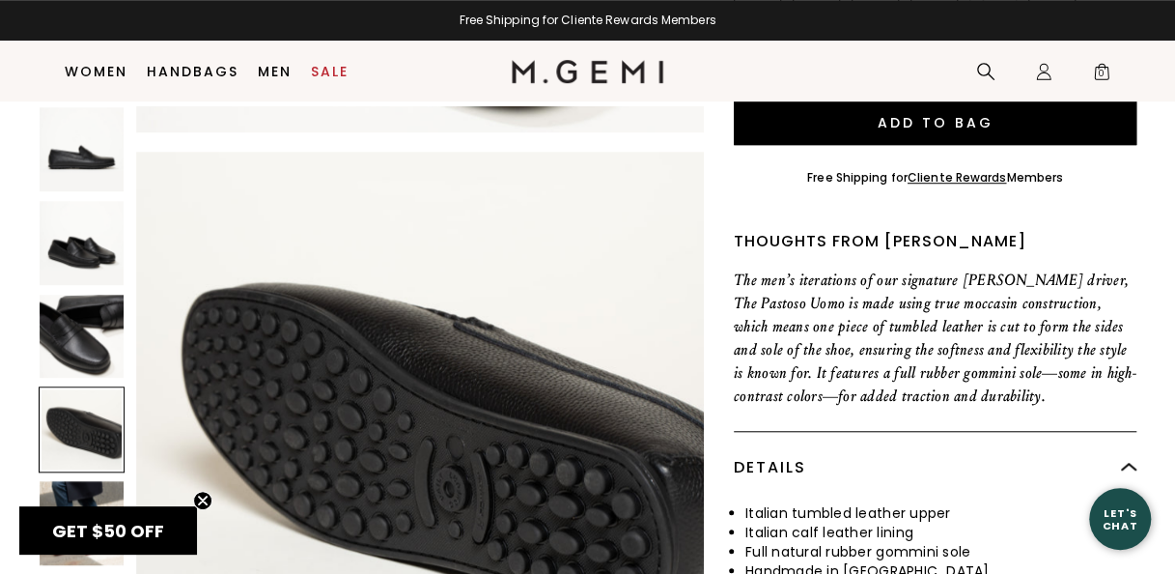
click at [81, 324] on img at bounding box center [82, 337] width 84 height 84
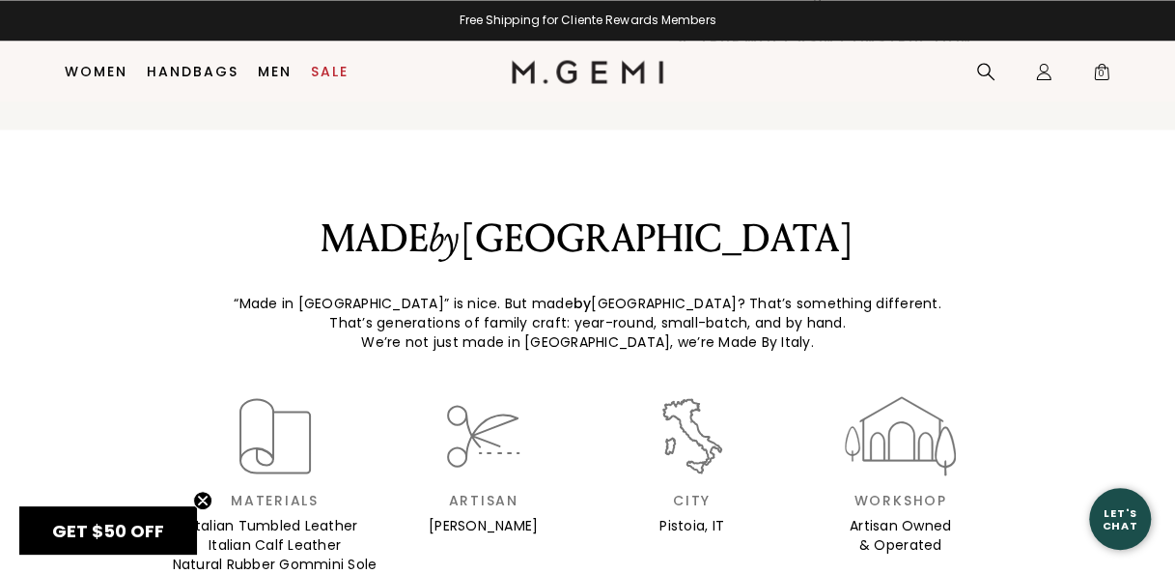
scroll to position [0, 0]
